Goal: Submit feedback/report problem

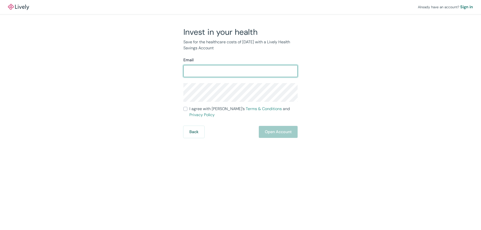
scroll to position [3353, 0]
click at [249, 69] on input "Email" at bounding box center [240, 71] width 114 height 10
type input "[EMAIL_ADDRESS][DOMAIN_NAME]"
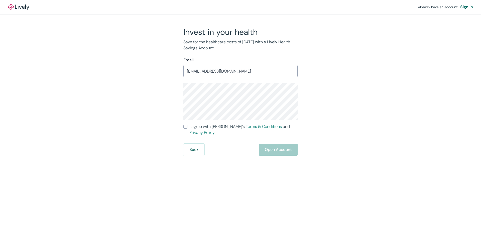
click at [185, 128] on input "I agree with Lively’s Terms & Conditions and Privacy Policy" at bounding box center [185, 127] width 4 height 4
checkbox input "true"
click at [293, 146] on button "Open Account" at bounding box center [278, 150] width 39 height 12
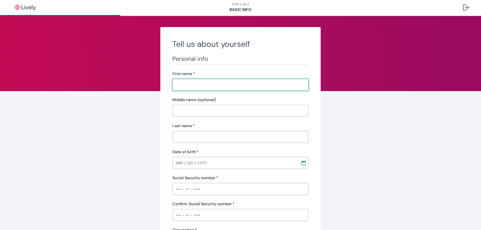
scroll to position [3353, 0]
click at [462, 222] on span "Help" at bounding box center [465, 222] width 9 height 6
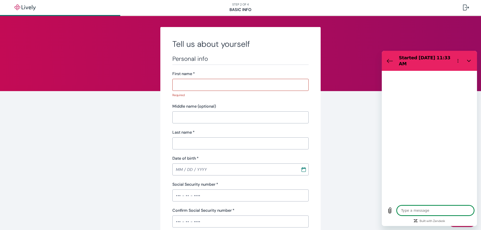
type textarea "x"
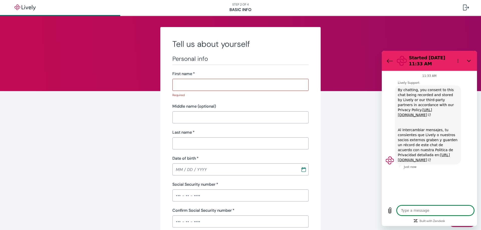
type textarea "i"
type textarea "x"
type textarea "i"
type textarea "x"
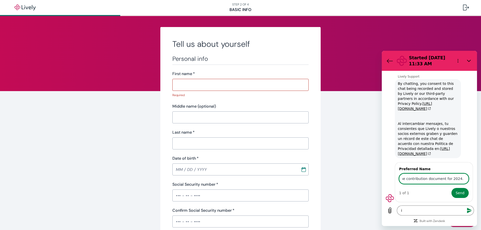
scroll to position [0, 14]
type input "need the contribution document for 2024. we"
click at [452, 188] on button "Send" at bounding box center [460, 193] width 17 height 10
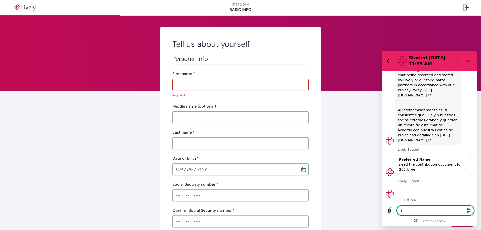
scroll to position [21, 0]
type textarea "x"
type textarea "w"
type textarea "x"
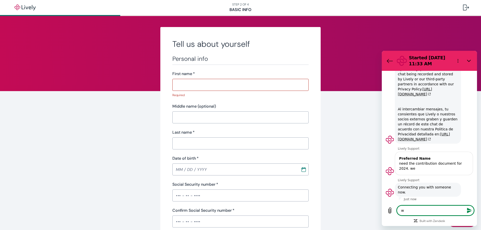
type textarea "we"
type textarea "x"
type textarea "we"
type textarea "x"
type textarea "we a"
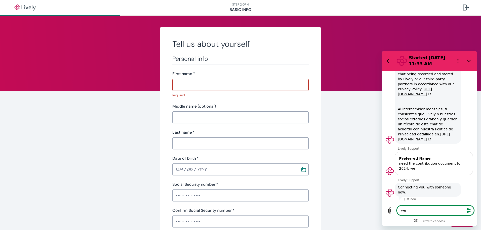
type textarea "x"
type textarea "we al"
type textarea "x"
type textarea "we alr"
type textarea "x"
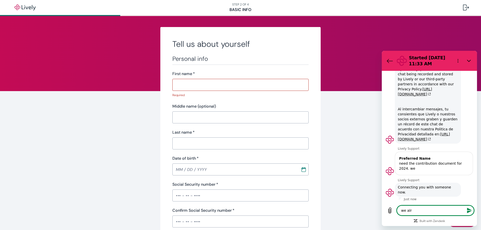
type textarea "we alre"
type textarea "x"
type textarea "we alrea"
type textarea "x"
type textarea "we alread"
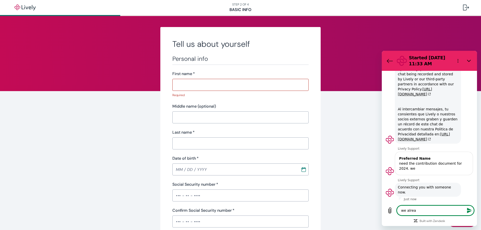
type textarea "x"
type textarea "we already"
type textarea "x"
type textarea "we already"
type textarea "x"
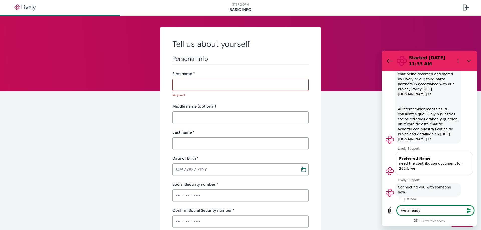
type textarea "we already t"
type textarea "x"
type textarea "we already tr"
type textarea "x"
type textarea "we already tra"
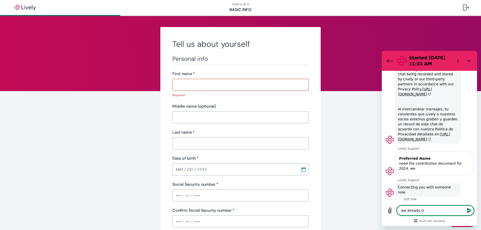
type textarea "x"
type textarea "we already tran"
type textarea "x"
type textarea "we already trans"
type textarea "x"
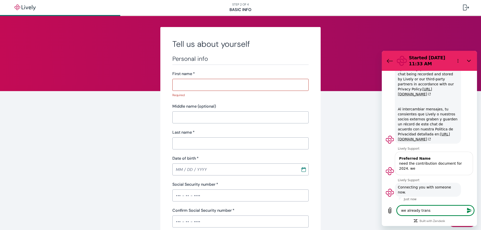
type textarea "we already transf"
type textarea "x"
type textarea "we already transfe"
type textarea "x"
type textarea "we already transfer"
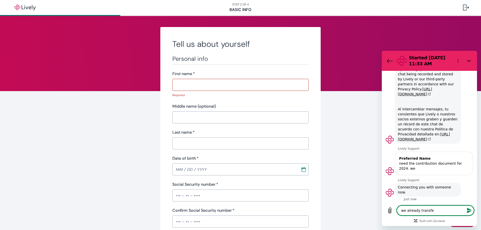
type textarea "x"
type textarea "we already transfer"
type textarea "x"
type textarea "we already transfer t"
type textarea "x"
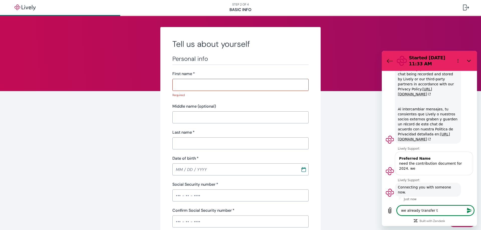
type textarea "we already transfer th"
type textarea "x"
type textarea "we already transfer the"
type textarea "x"
type textarea "we already transfer the"
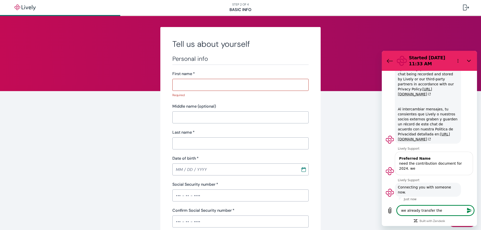
type textarea "x"
type textarea "we already transfer the w"
type textarea "x"
type textarea "we already transfer the wh"
type textarea "x"
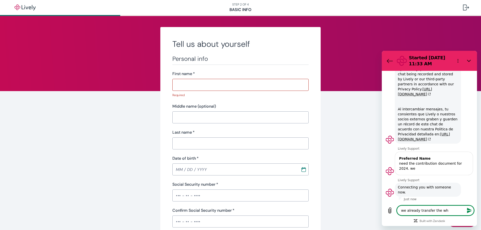
type textarea "we already transfer the who"
type textarea "x"
type textarea "we already transfer the whol"
type textarea "x"
type textarea "we already transfer the whole"
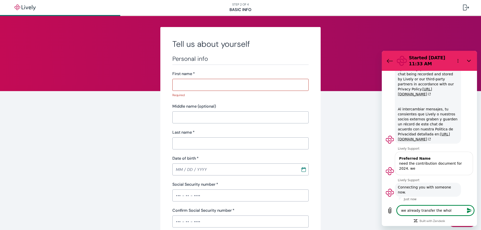
type textarea "x"
type textarea "we already transfer the whole"
type textarea "x"
type textarea "we already transfer the whole a"
type textarea "x"
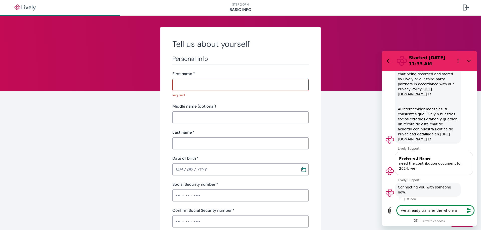
type textarea "we already transfer the whole ac"
type textarea "x"
type textarea "we already transfer the whole acc"
type textarea "x"
type textarea "we already transfer the whole acco"
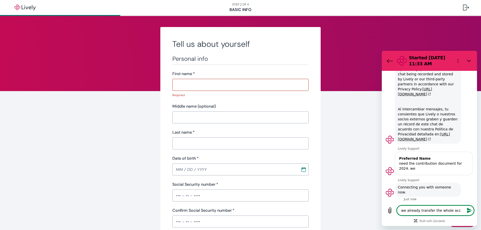
type textarea "x"
type textarea "we already transfer the whole accou"
type textarea "x"
type textarea "we already transfer the whole accoun"
type textarea "x"
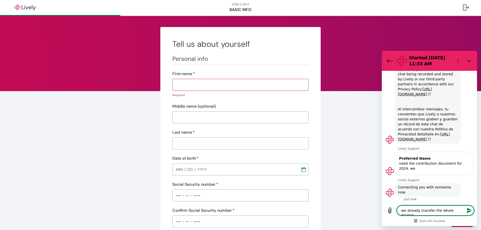
type textarea "we already transfer the whole account"
type textarea "x"
type textarea "we already transfer the whole account"
type textarea "x"
type textarea "we already transfer the whole account"
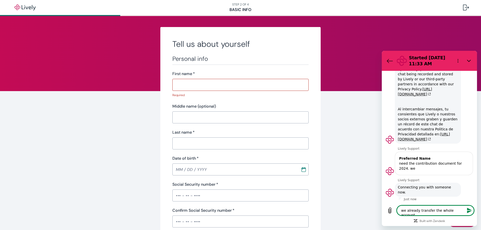
type textarea "x"
type textarea "we already transfer the whole accoun"
type textarea "x"
type textarea "we already transfer the whole accou"
type textarea "x"
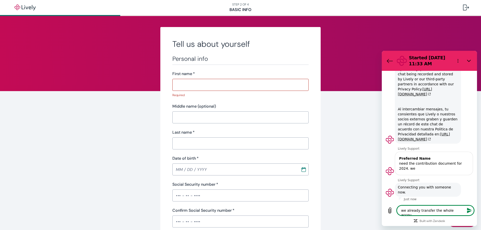
type textarea "we already transfer the whole acco"
type textarea "x"
type textarea "we already transfer the whole acc"
type textarea "x"
type textarea "we already transfer the whole ac"
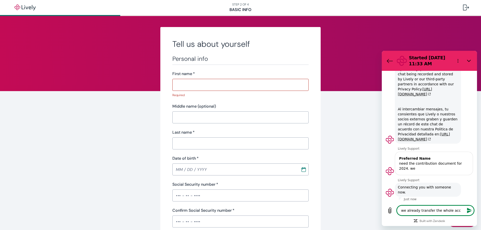
type textarea "x"
type textarea "we already transfer the whole a"
type textarea "x"
type textarea "we already transfer the whole"
type textarea "x"
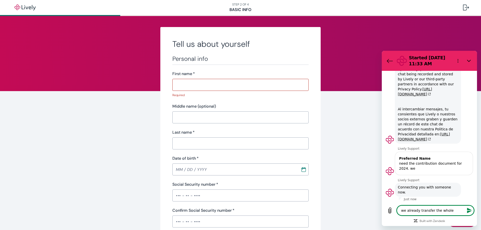
type textarea "we already transfer the whole h"
type textarea "x"
type textarea "we already transfer the whole hs"
type textarea "x"
type textarea "we already transfer the whole hsa"
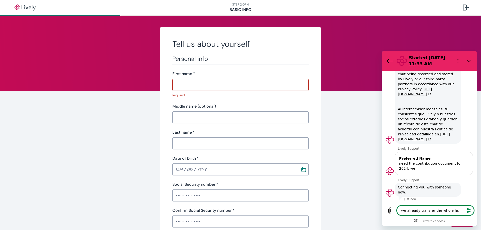
type textarea "x"
type textarea "we already transfer the whole hsa"
type textarea "x"
type textarea "we already transfer the whole hsa a"
type textarea "x"
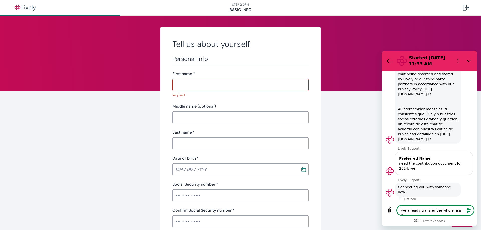
type textarea "we already transfer the whole hsa ac"
type textarea "x"
type textarea "we already transfer the whole hsa acc"
type textarea "x"
type textarea "we already transfer the whole hsa acco"
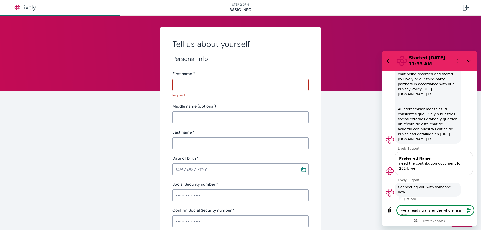
type textarea "x"
type textarea "we already transfer the whole hsa accou"
type textarea "x"
type textarea "we already transfer the whole hsa accoun"
type textarea "x"
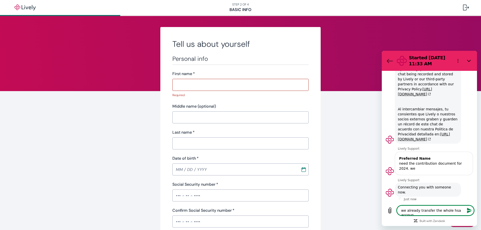
type textarea "we already transfer the whole hsa account"
type textarea "x"
type textarea "we already transfer the whole hsa account"
type textarea "x"
type textarea "we already transfer the whole hsa account t"
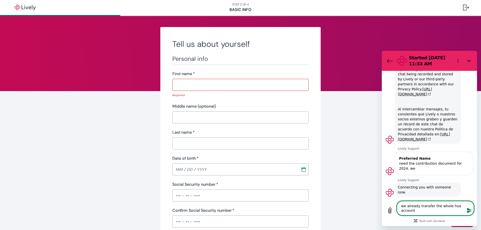
type textarea "x"
type textarea "we already transfer the whole hsa account to"
type textarea "x"
type textarea "we already transfer the whole hsa account to"
type textarea "x"
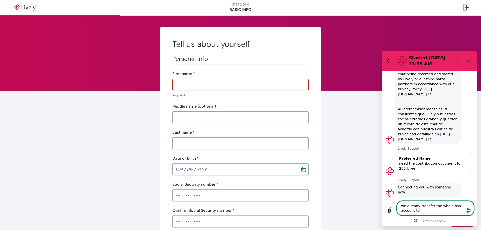
type textarea "we already transfer the whole hsa account to F"
type textarea "x"
type textarea "we already transfer the whole hsa account to Fi"
type textarea "x"
type textarea "we already transfer the whole hsa account to Fid"
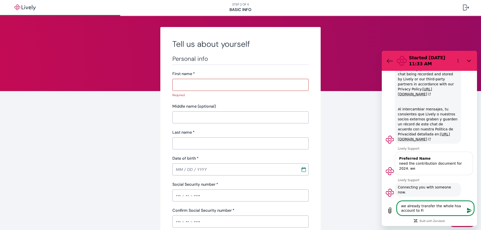
type textarea "x"
type textarea "we already transfer the whole hsa account to Fide"
type textarea "x"
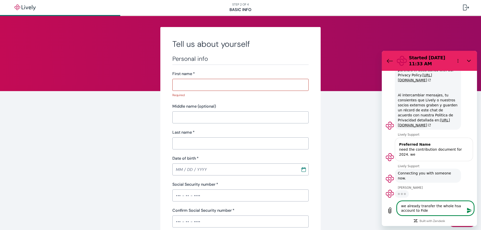
type textarea "we already transfer the whole hsa account to Fidel"
type textarea "x"
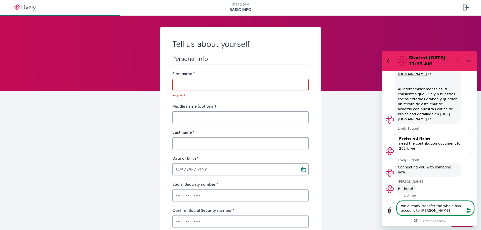
type textarea "we already transfer the whole hsa account to Fideli"
type textarea "x"
type textarea "we already transfer the whole hsa account to Fidelit"
type textarea "x"
type textarea "we already transfer the whole hsa account to Fidelity"
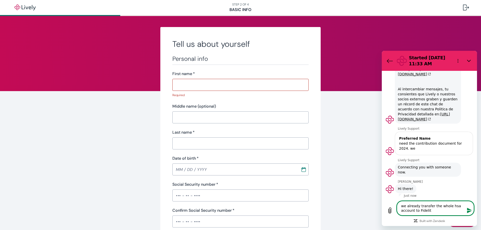
type textarea "x"
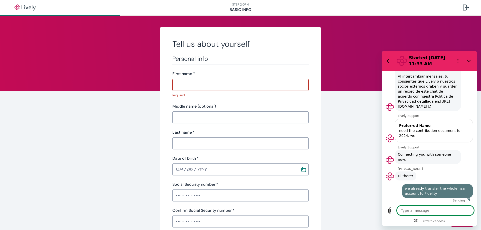
type textarea "x"
type textarea "h"
type textarea "x"
type textarea "h"
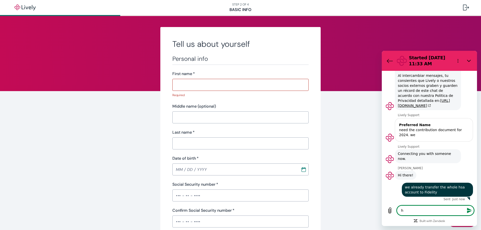
type textarea "x"
type textarea "h M"
type textarea "x"
type textarea "h Ma"
type textarea "x"
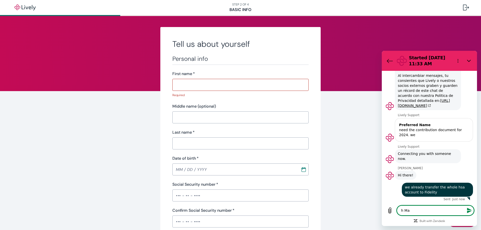
type textarea "h Mat"
type textarea "x"
type textarea "h Matt"
type textarea "x"
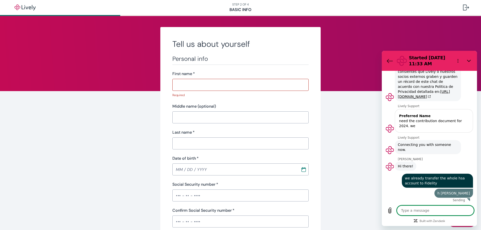
type textarea "x"
type textarea "c"
type textarea "x"
type textarea "ca"
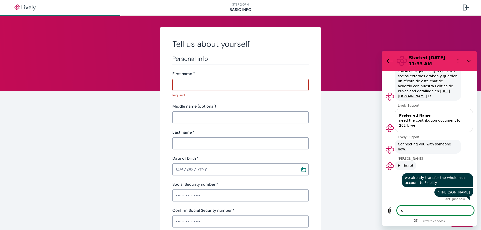
type textarea "x"
type textarea "can"
type textarea "x"
type textarea "can"
type textarea "x"
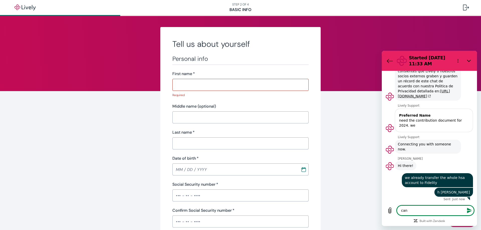
type textarea "can y"
type textarea "x"
type textarea "can yo"
type textarea "x"
type textarea "can you"
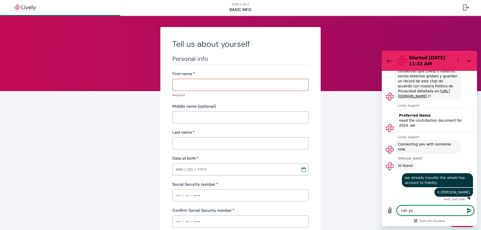
type textarea "x"
type textarea "can you"
type textarea "x"
type textarea "can you p"
type textarea "x"
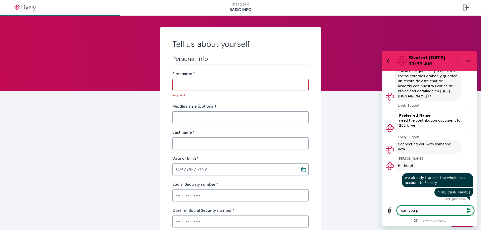
type textarea "can you pl"
type textarea "x"
type textarea "can you ple"
type textarea "x"
type textarea "can you plea"
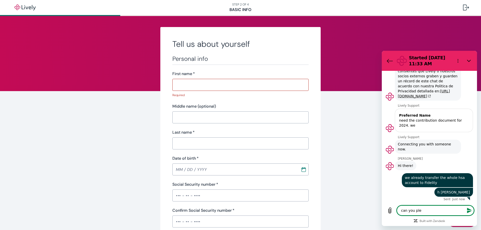
type textarea "x"
type textarea "can you pleas"
type textarea "x"
type textarea "can you please"
type textarea "x"
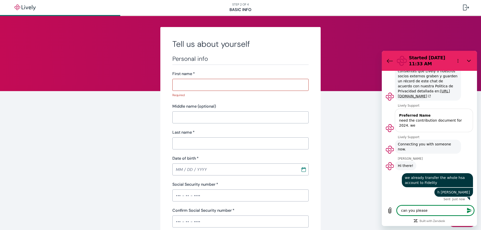
type textarea "can you please"
type textarea "x"
type textarea "can you please e"
type textarea "x"
type textarea "can you please em"
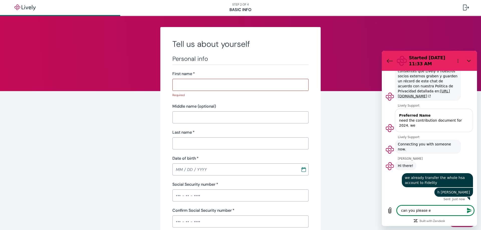
type textarea "x"
type textarea "can you please ema"
type textarea "x"
type textarea "can you please emai"
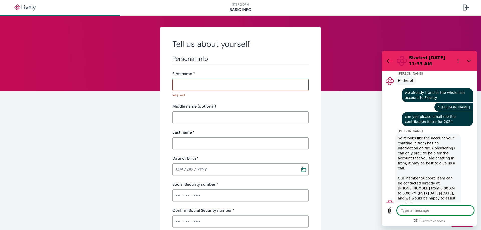
scroll to position [150, 0]
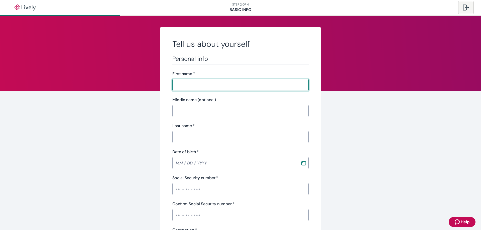
click at [466, 8] on div at bounding box center [466, 8] width 6 height 6
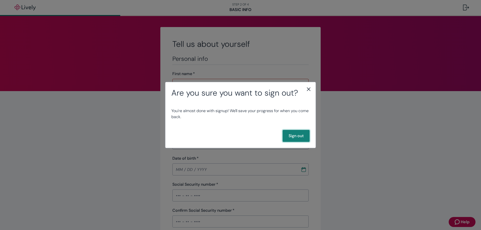
click at [294, 136] on button "Sign out" at bounding box center [296, 136] width 27 height 12
